Goal: Navigation & Orientation: Find specific page/section

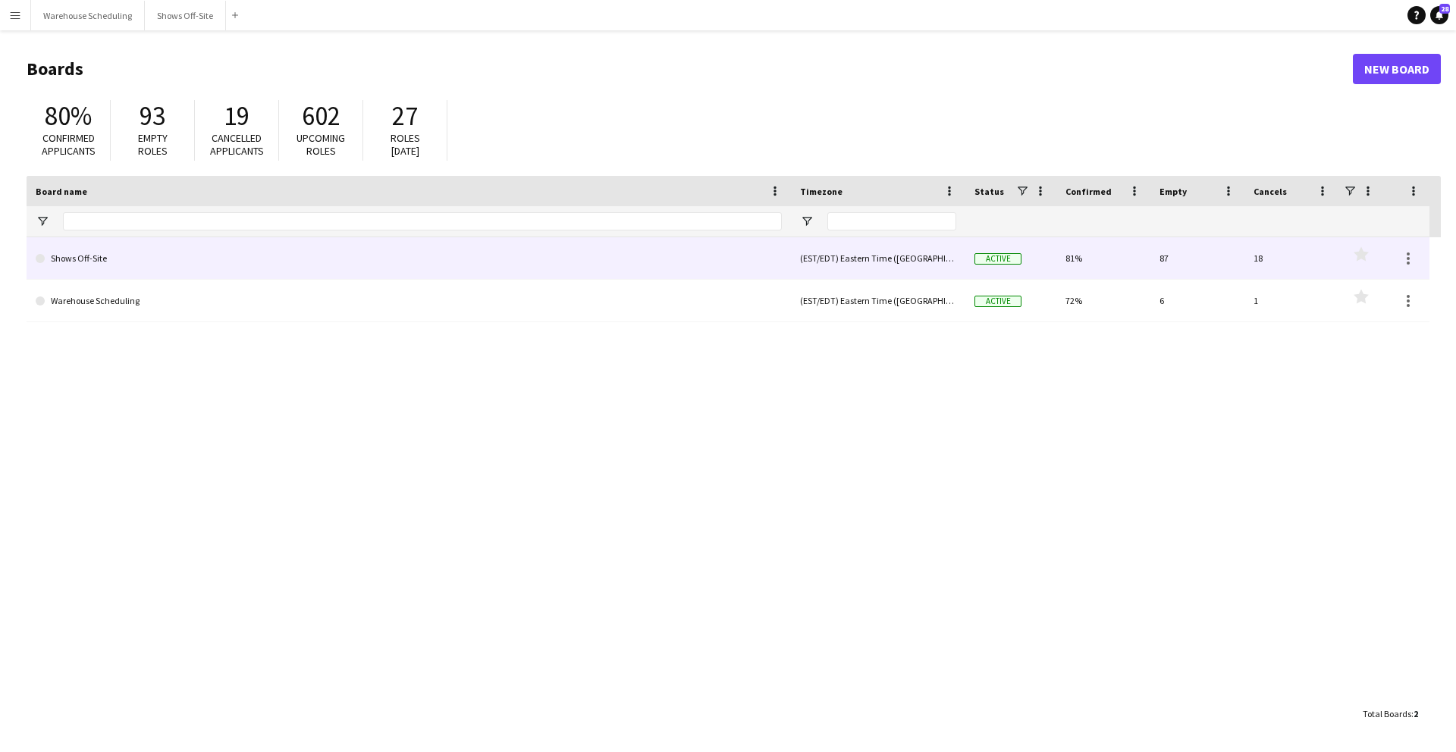
click at [409, 263] on link "Shows Off-Site" at bounding box center [409, 258] width 746 height 42
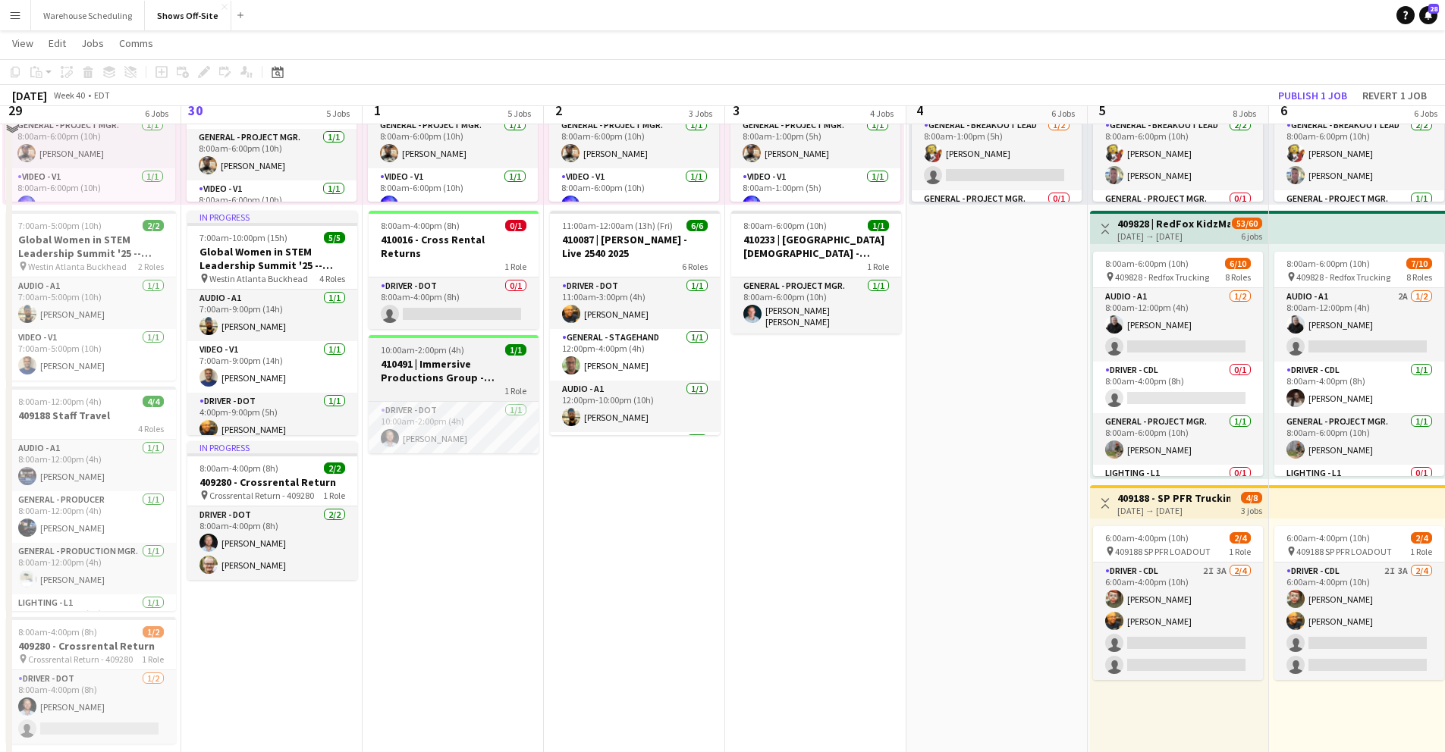
scroll to position [513, 0]
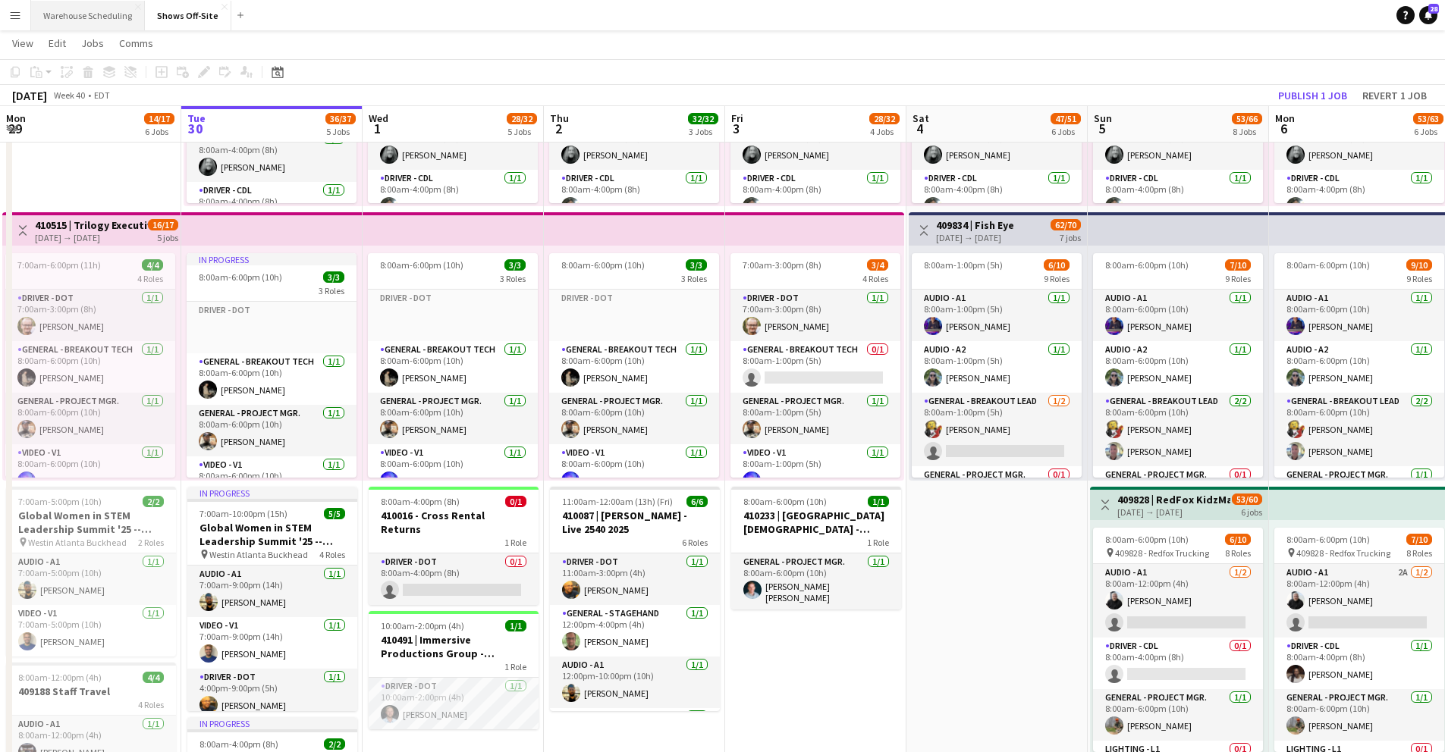
click at [70, 17] on button "Warehouse Scheduling Close" at bounding box center [88, 16] width 114 height 30
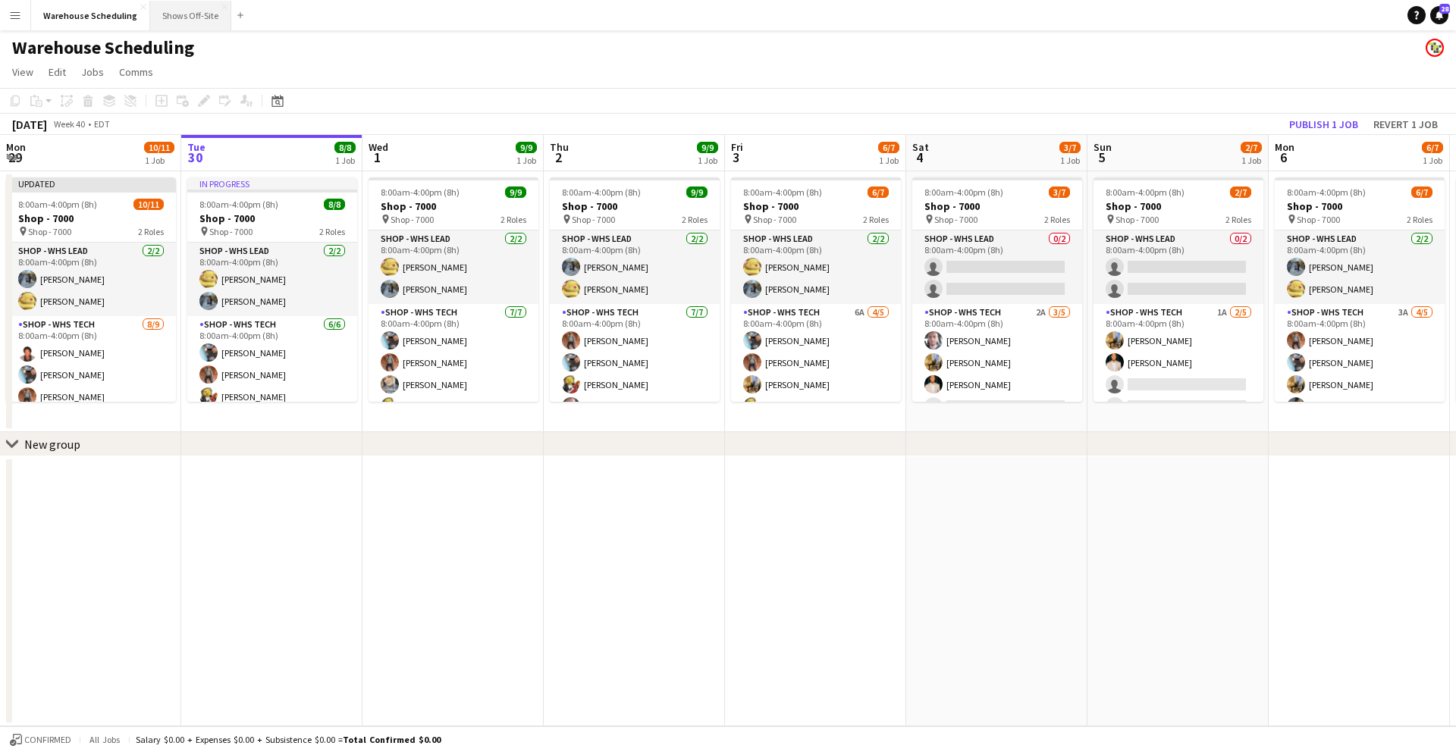
click at [190, 14] on button "Shows Off-Site Close" at bounding box center [190, 16] width 81 height 30
